Goal: Information Seeking & Learning: Learn about a topic

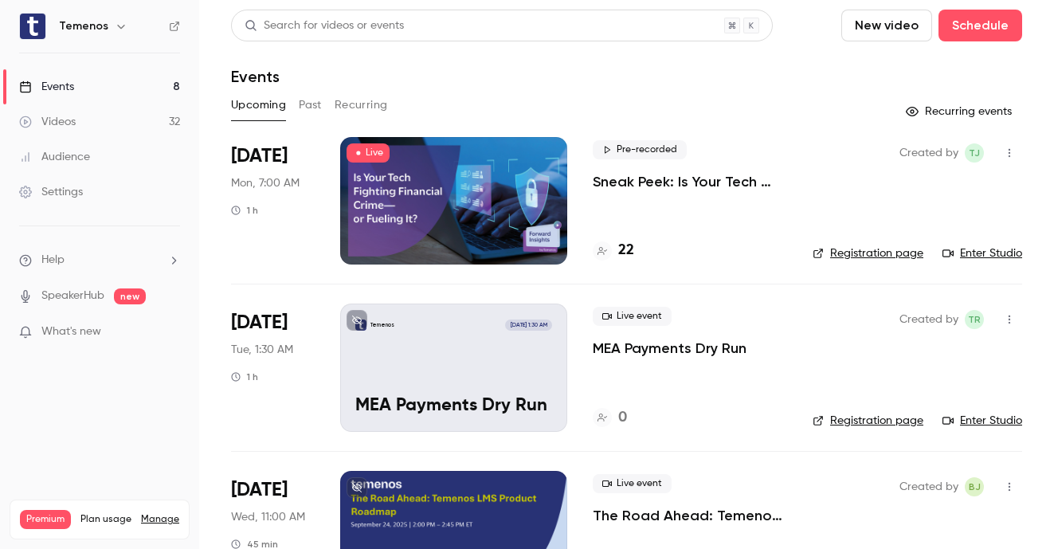
click at [536, 178] on div at bounding box center [453, 200] width 227 height 127
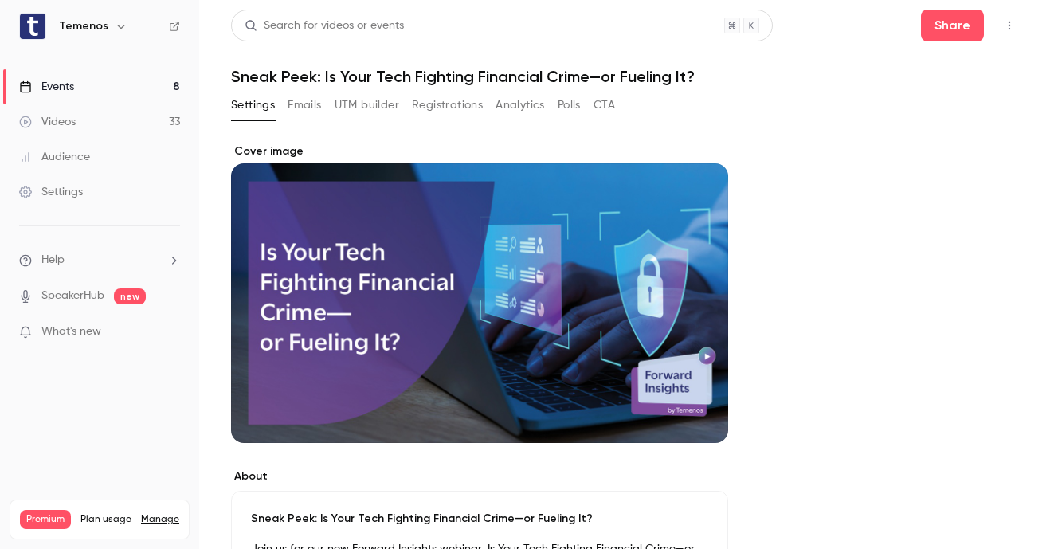
click at [316, 104] on button "Emails" at bounding box center [304, 104] width 33 height 25
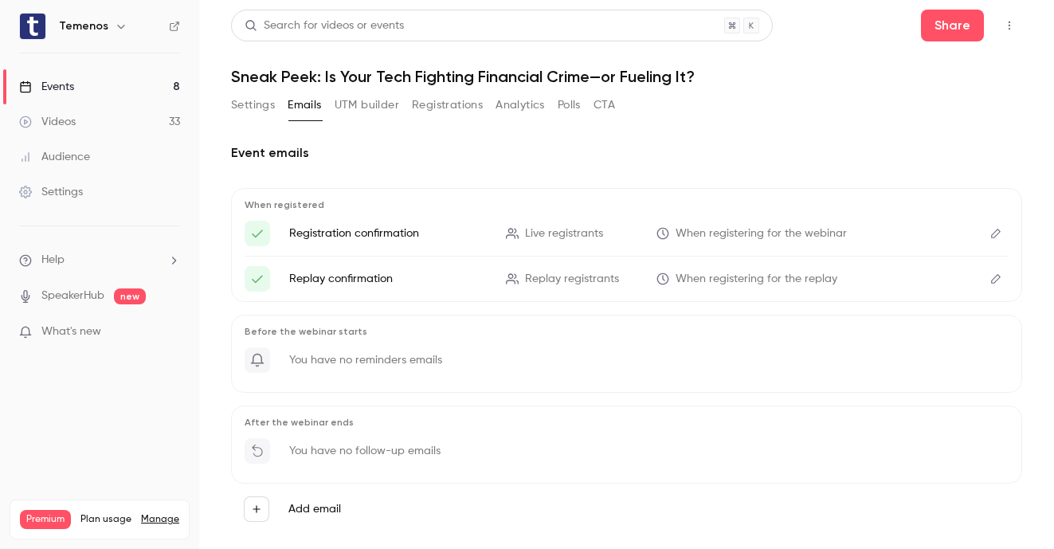
click at [502, 104] on button "Analytics" at bounding box center [520, 104] width 49 height 25
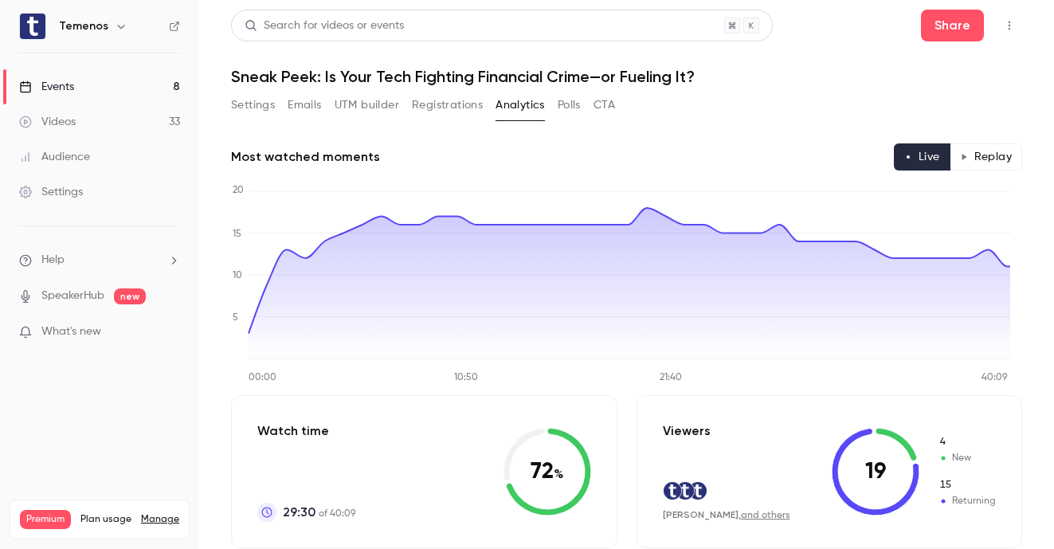
click at [997, 162] on button "Replay" at bounding box center [986, 156] width 73 height 27
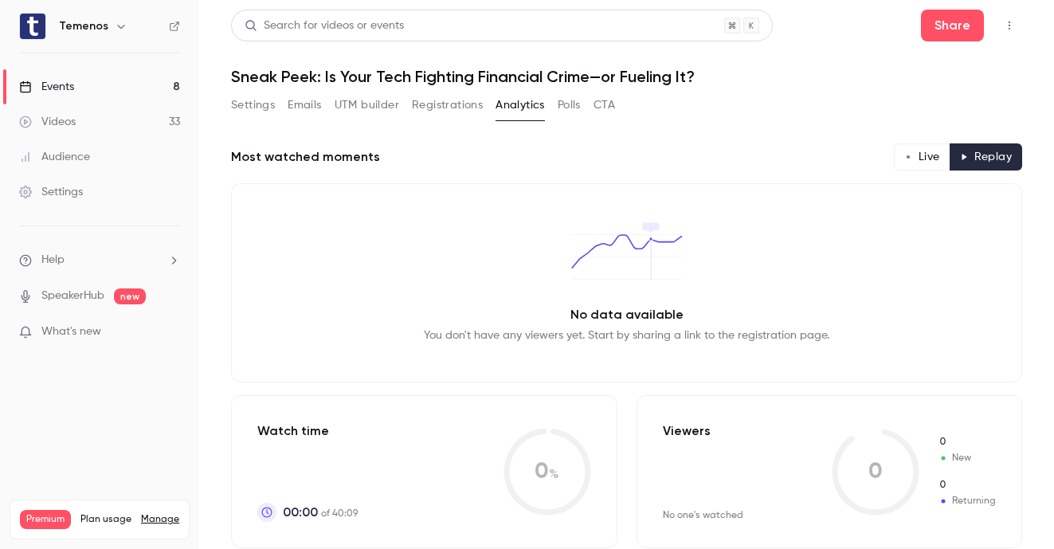
click at [907, 158] on circle "button" at bounding box center [908, 156] width 3 height 3
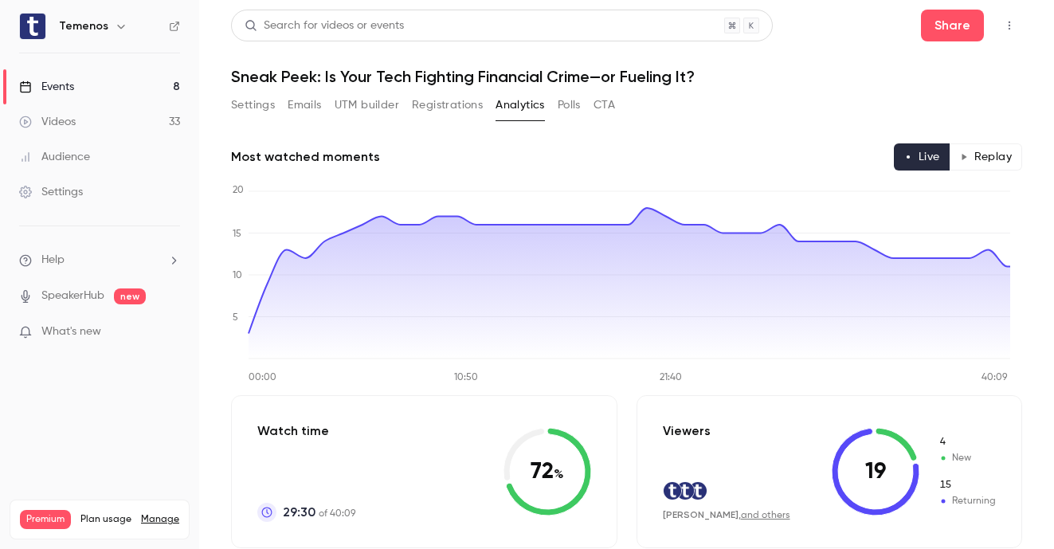
click at [580, 111] on button "Polls" at bounding box center [569, 104] width 23 height 25
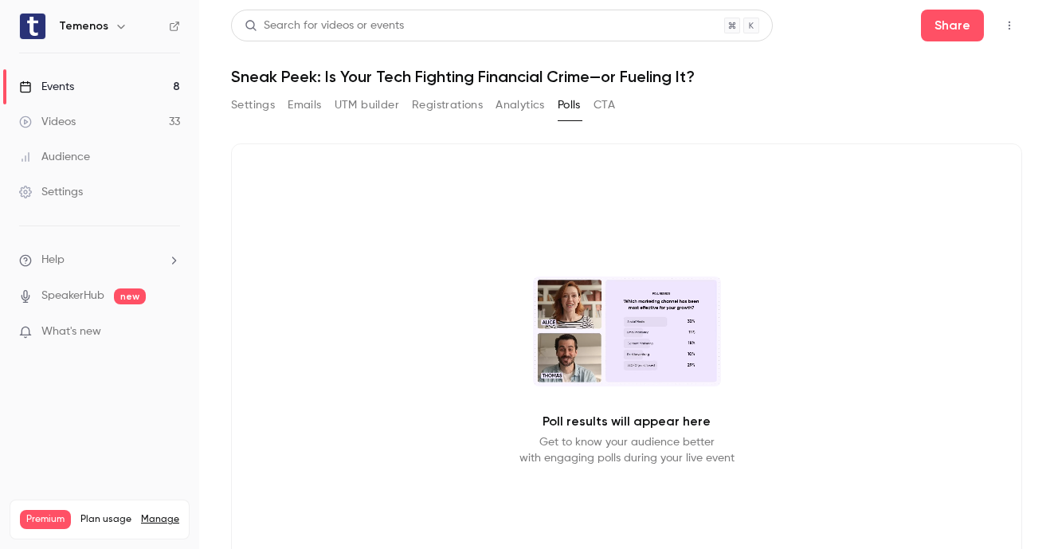
click at [604, 109] on button "CTA" at bounding box center [605, 104] width 22 height 25
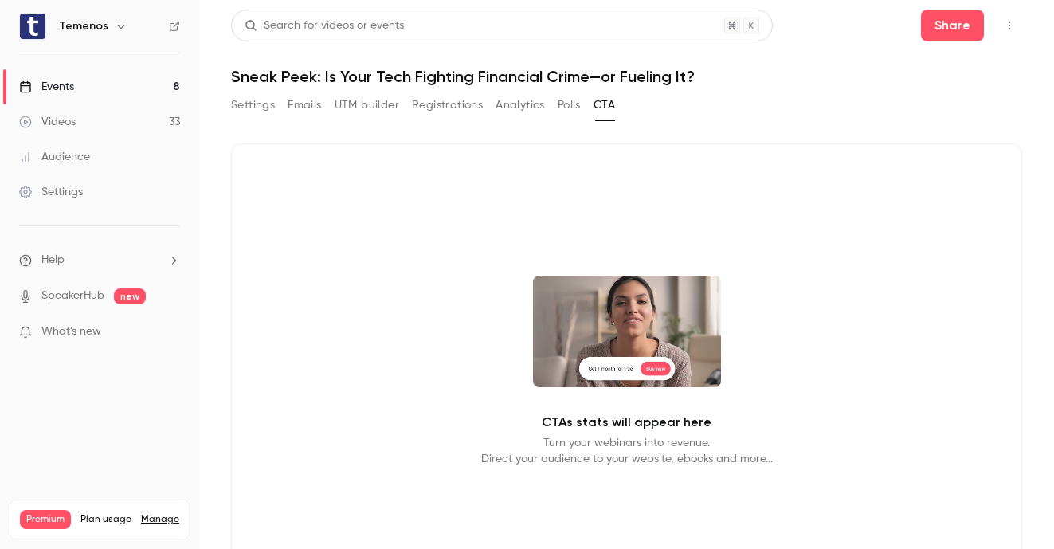
click at [517, 108] on button "Analytics" at bounding box center [520, 104] width 49 height 25
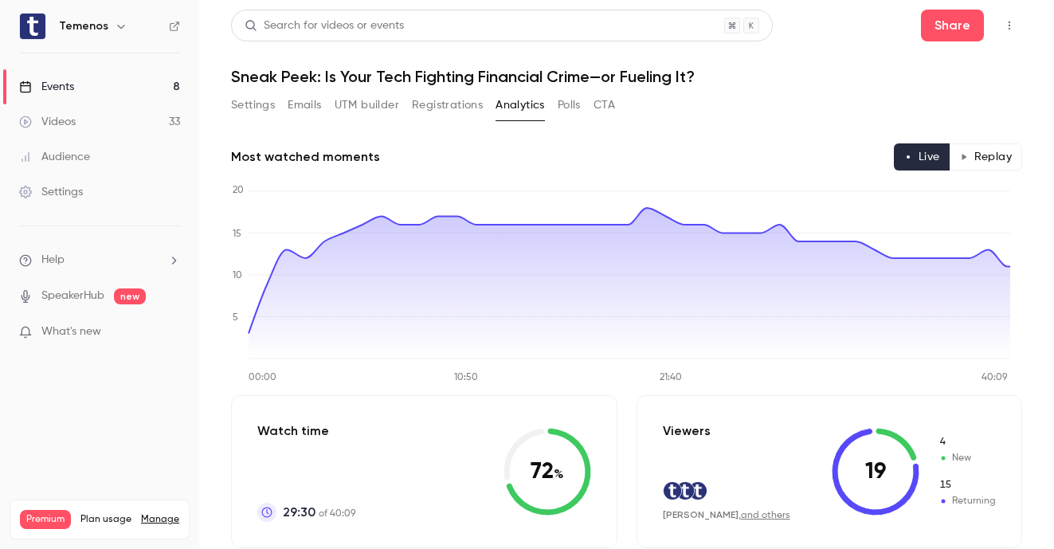
click at [455, 104] on button "Registrations" at bounding box center [447, 104] width 71 height 25
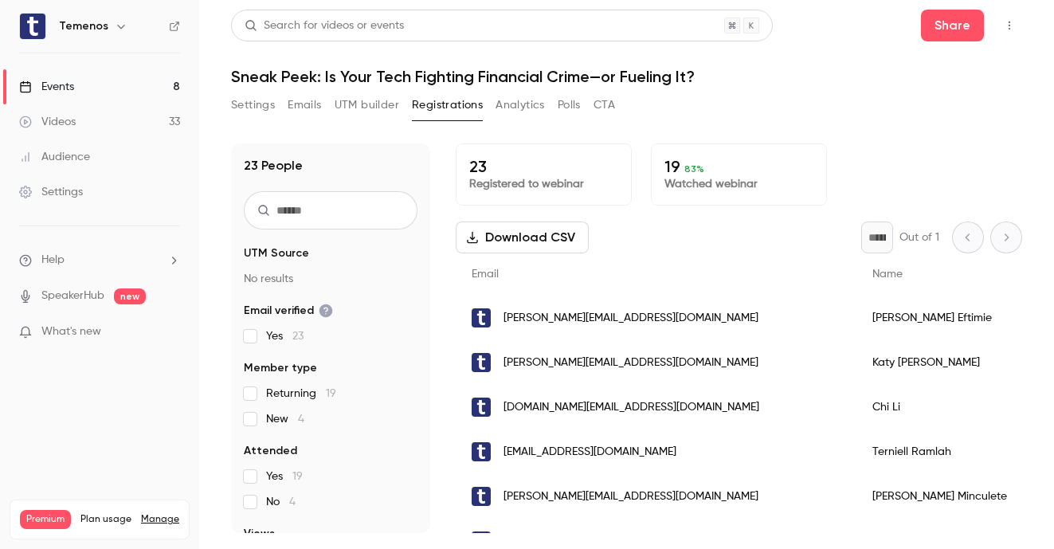
click at [259, 111] on button "Settings" at bounding box center [253, 104] width 44 height 25
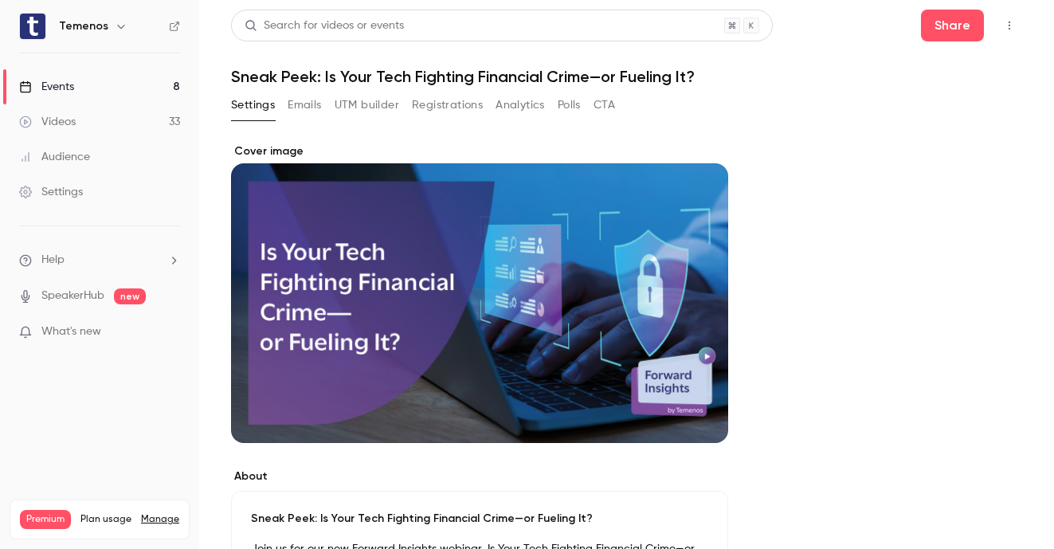
click at [78, 90] on link "Events 8" at bounding box center [99, 86] width 199 height 35
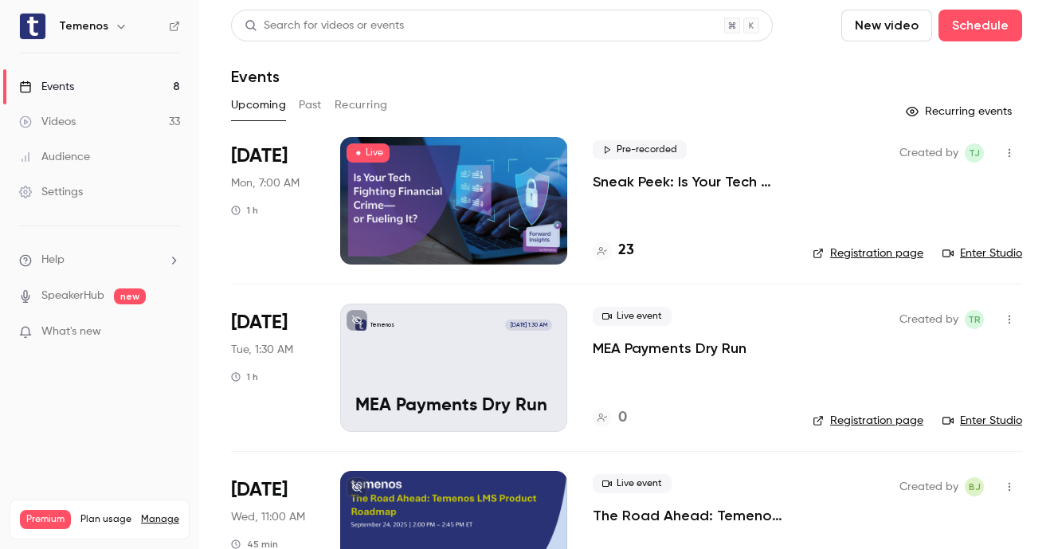
click at [538, 183] on div at bounding box center [453, 200] width 227 height 127
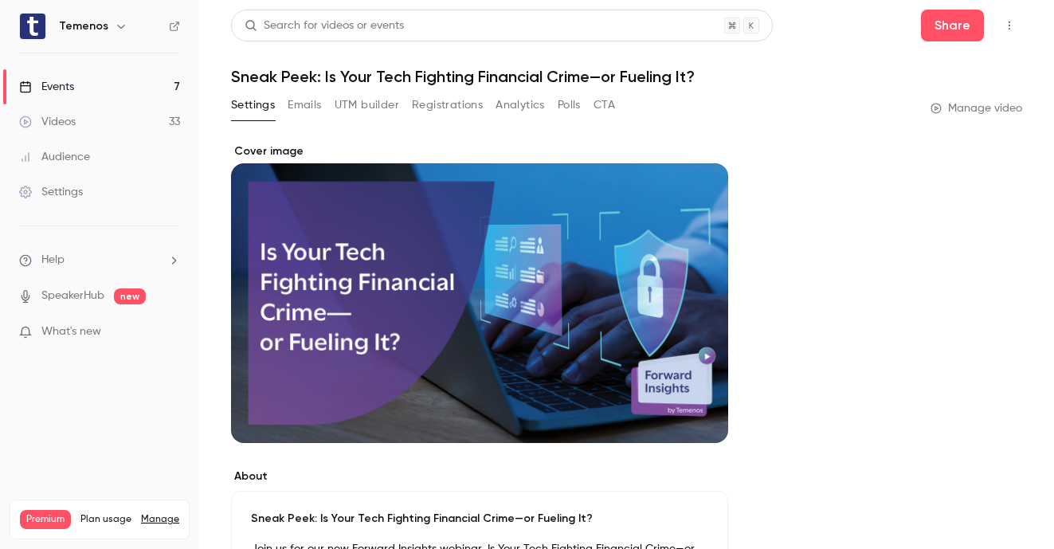
click at [360, 104] on button "UTM builder" at bounding box center [367, 104] width 65 height 25
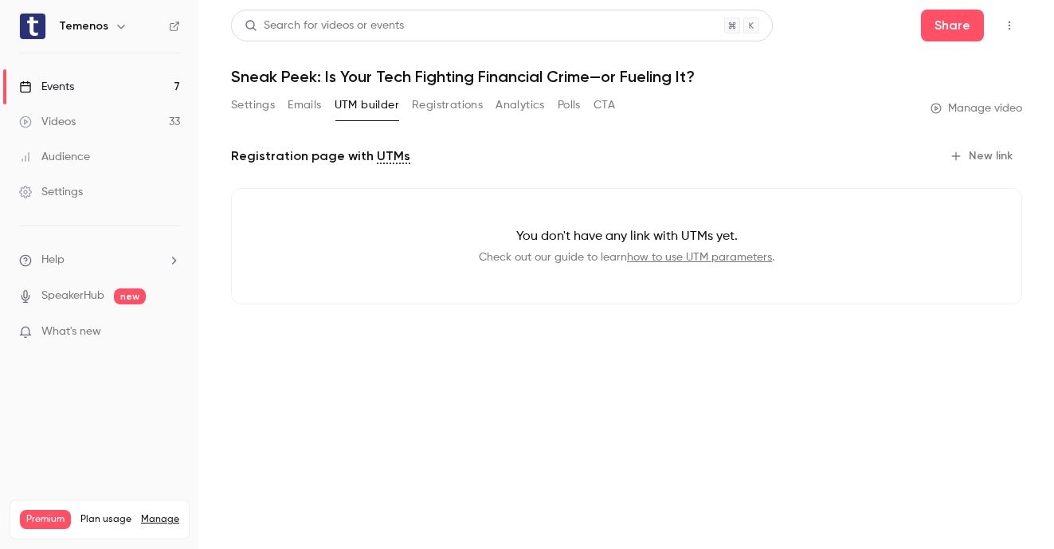
click at [453, 104] on button "Registrations" at bounding box center [447, 104] width 71 height 25
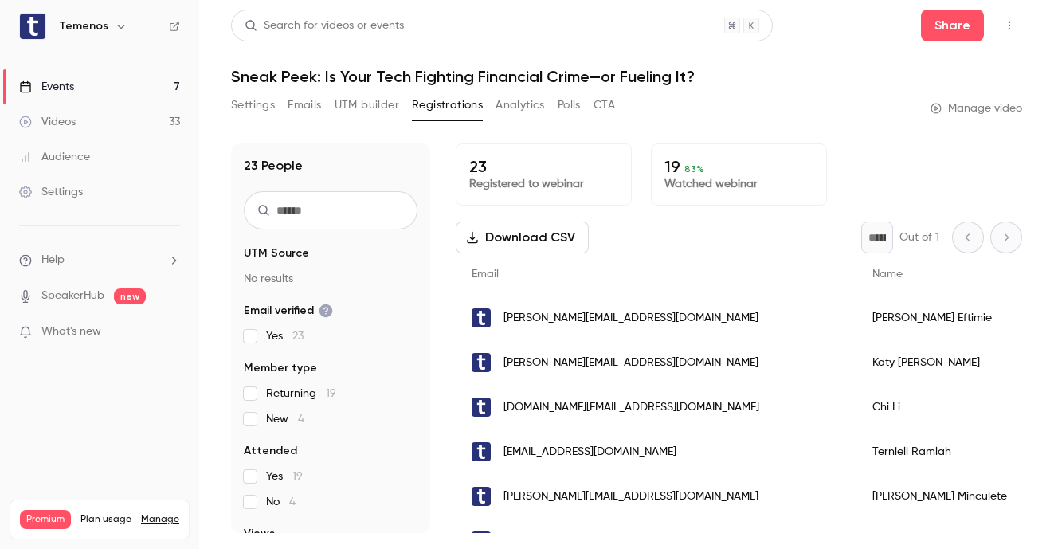
click at [507, 101] on button "Analytics" at bounding box center [520, 104] width 49 height 25
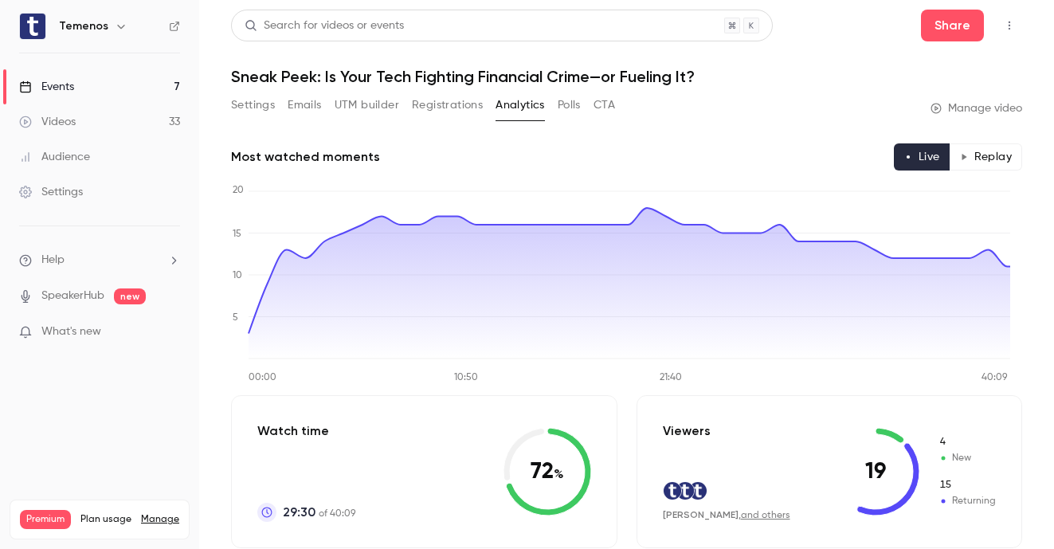
click at [568, 104] on button "Polls" at bounding box center [569, 104] width 23 height 25
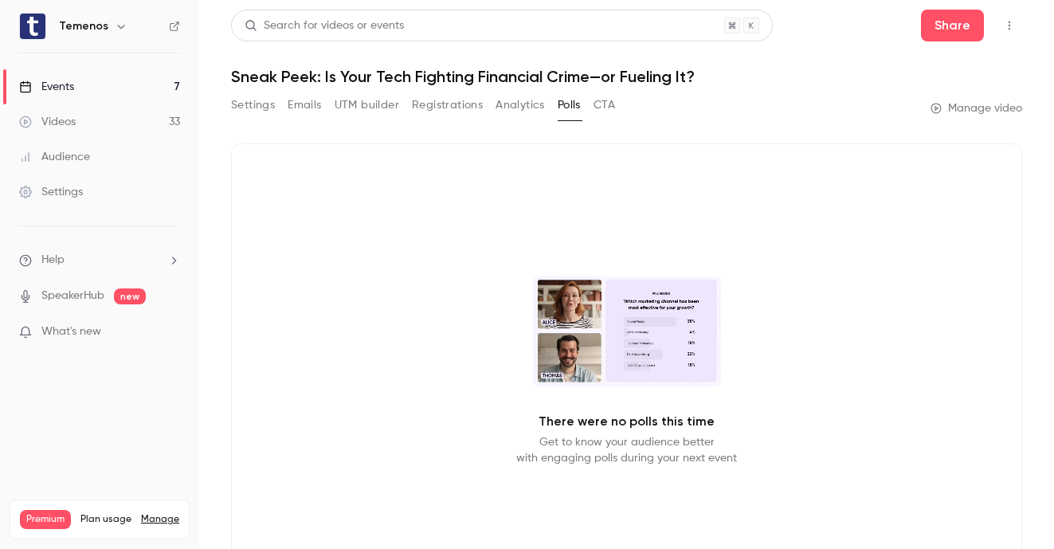
click at [604, 106] on button "CTA" at bounding box center [605, 104] width 22 height 25
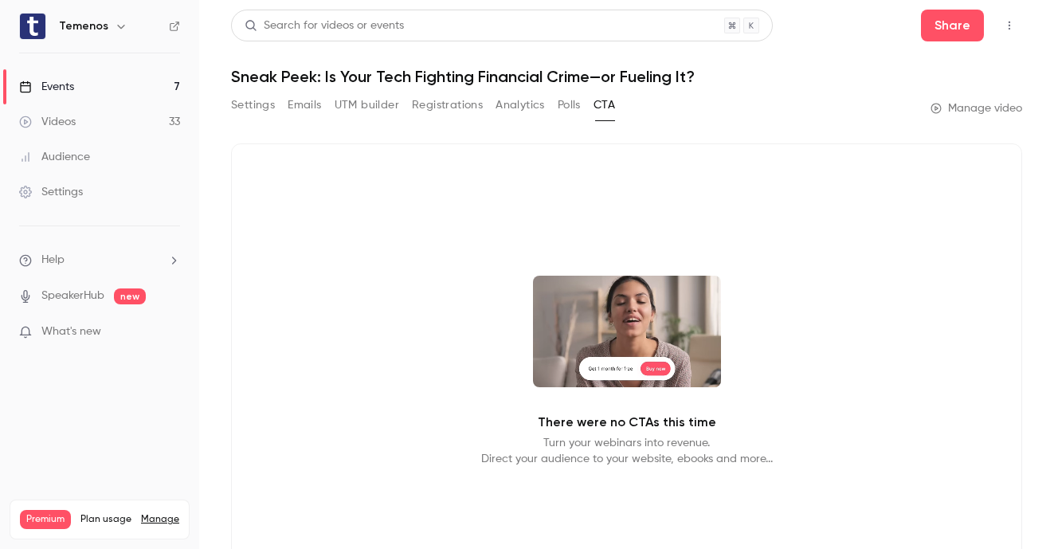
click at [253, 108] on button "Settings" at bounding box center [253, 104] width 44 height 25
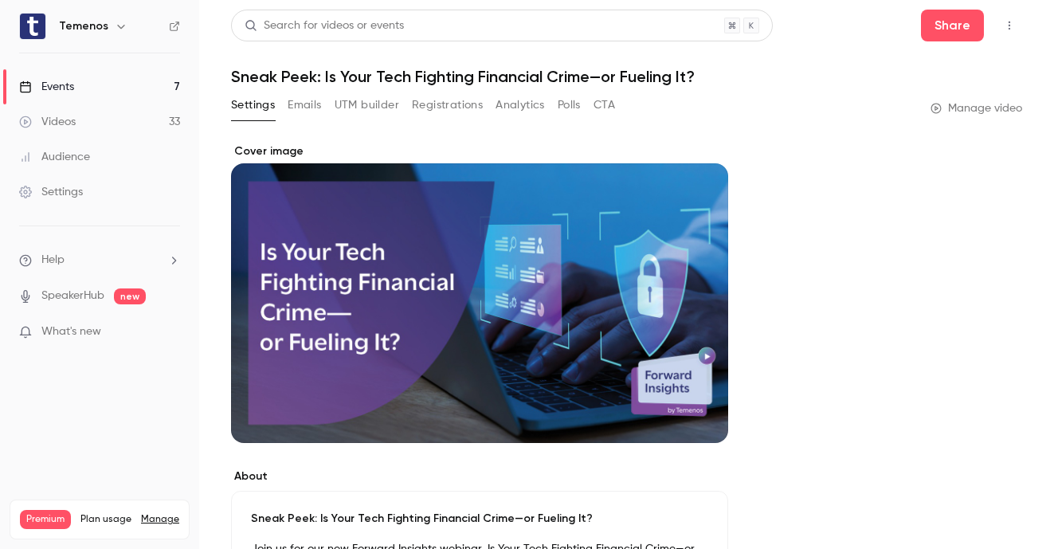
click at [118, 129] on link "Videos 33" at bounding box center [99, 121] width 199 height 35
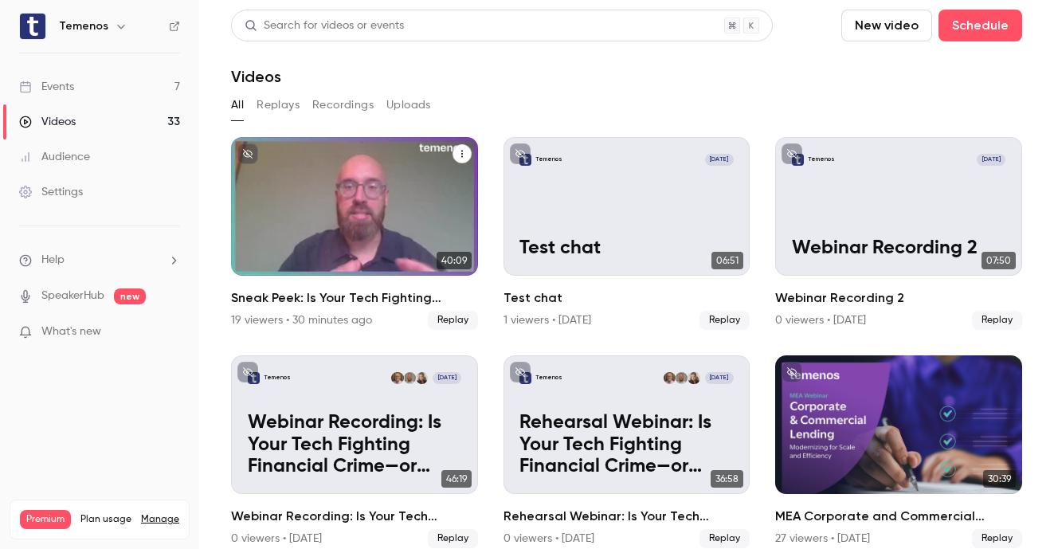
click at [410, 184] on div "Sneak Peek: Is Your Tech Fighting Financial Crime—or Fueling It?" at bounding box center [354, 206] width 247 height 139
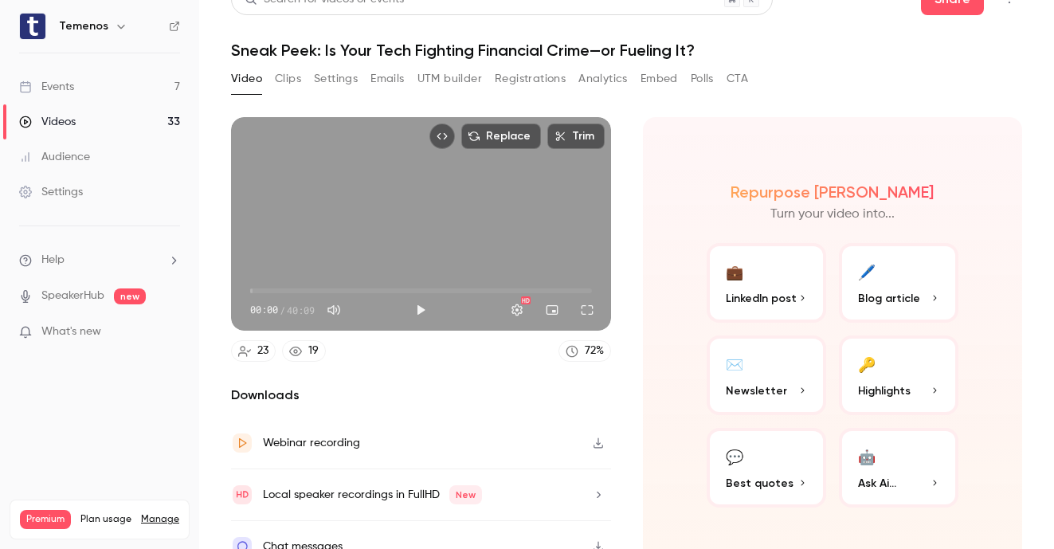
scroll to position [46, 0]
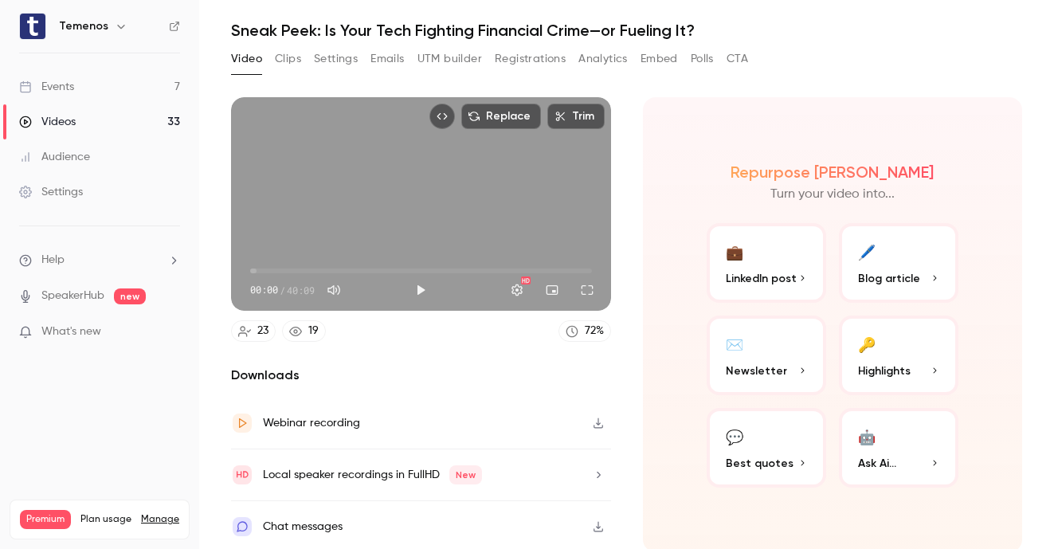
click at [899, 342] on button "🔑 Highlights" at bounding box center [899, 356] width 120 height 80
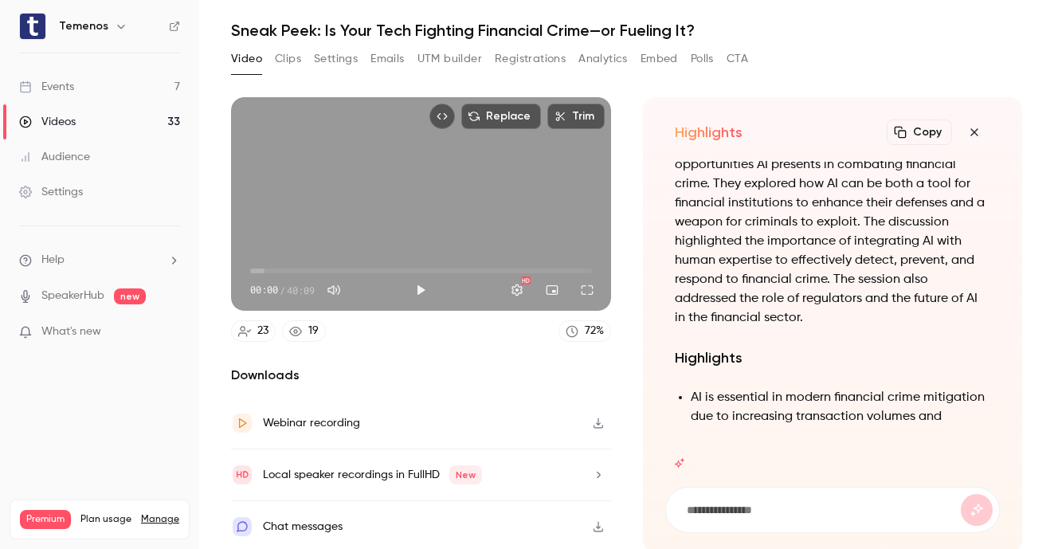
click at [970, 137] on icon "button" at bounding box center [974, 132] width 19 height 13
